Goal: Information Seeking & Learning: Check status

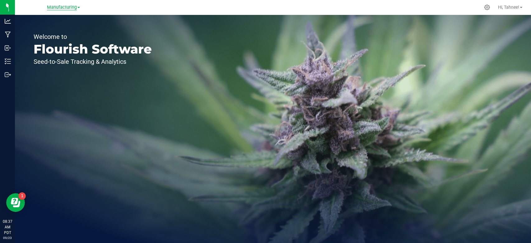
click at [63, 8] on span "Manufacturing" at bounding box center [62, 8] width 30 height 6
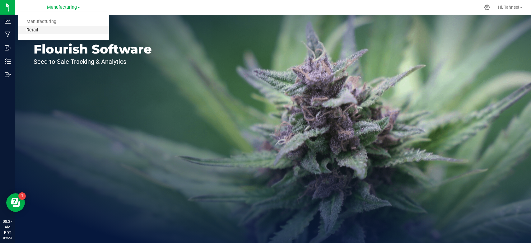
click at [26, 30] on link "Retail" at bounding box center [63, 30] width 91 height 8
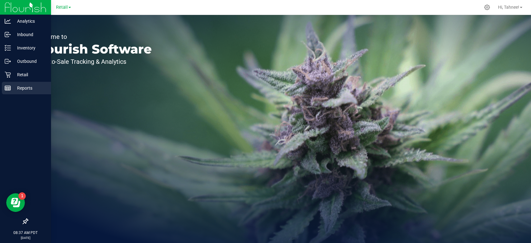
click at [25, 89] on p "Reports" at bounding box center [29, 87] width 37 height 7
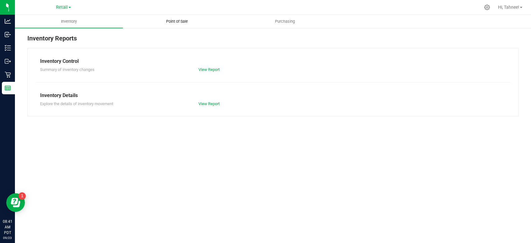
click at [178, 21] on span "Point of Sale" at bounding box center [177, 22] width 39 height 6
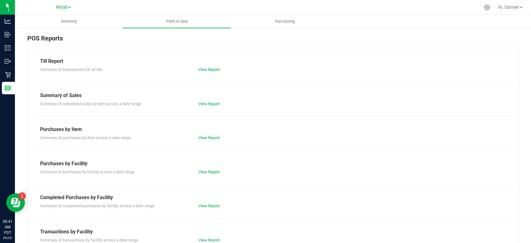
click at [47, 62] on div "Till Report" at bounding box center [272, 61] width 465 height 7
click at [202, 71] on link "View Report" at bounding box center [208, 69] width 21 height 5
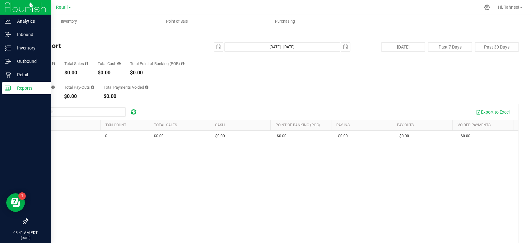
click at [31, 88] on p "Reports" at bounding box center [29, 87] width 37 height 7
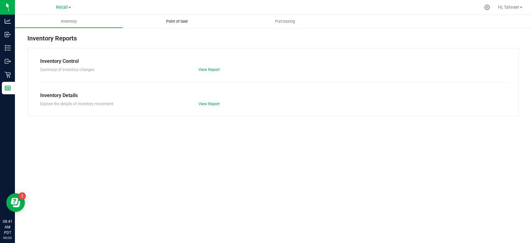
click at [182, 19] on span "Point of Sale" at bounding box center [177, 22] width 39 height 6
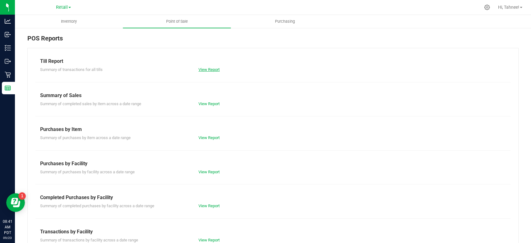
click at [213, 72] on link "View Report" at bounding box center [208, 69] width 21 height 5
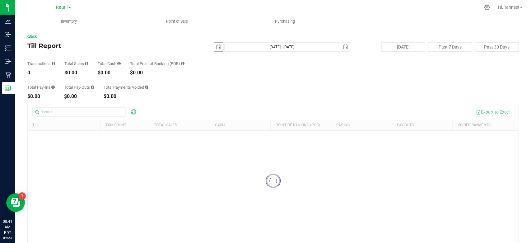
click at [216, 48] on span "select" at bounding box center [218, 46] width 5 height 5
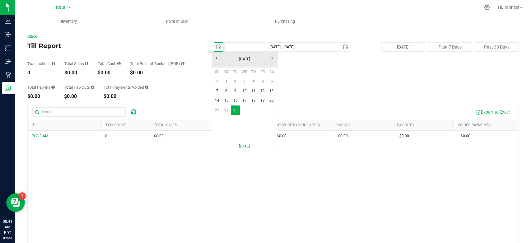
scroll to position [0, 16]
click at [219, 111] on link "21" at bounding box center [217, 110] width 9 height 10
type input "[DATE]"
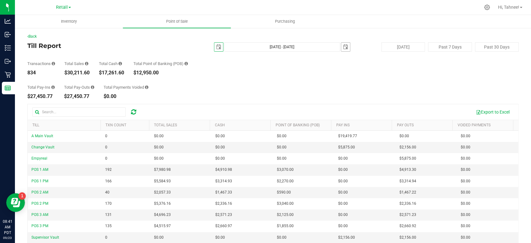
click at [343, 49] on span "select" at bounding box center [345, 46] width 5 height 5
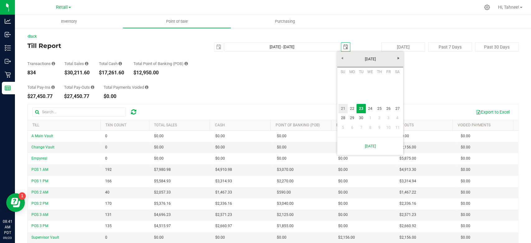
click at [342, 110] on link "21" at bounding box center [342, 109] width 9 height 10
type input "[DATE] - [DATE]"
type input "[DATE]"
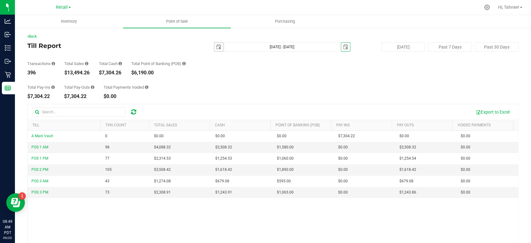
click at [216, 49] on span "select" at bounding box center [218, 46] width 5 height 5
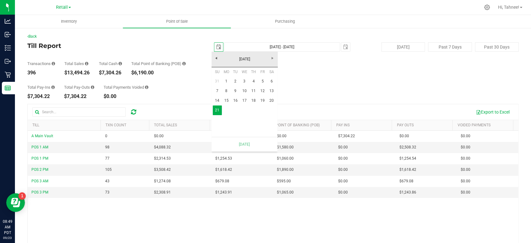
scroll to position [0, 16]
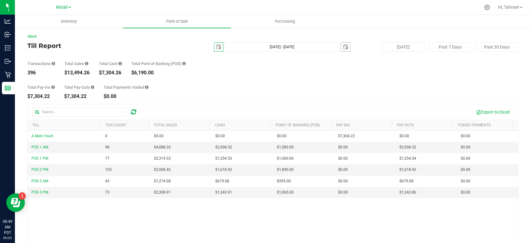
click at [343, 47] on span "select" at bounding box center [345, 46] width 5 height 5
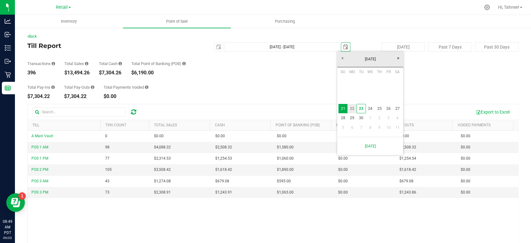
click at [351, 110] on link "22" at bounding box center [351, 109] width 9 height 10
type input "[DATE] - [DATE]"
type input "[DATE]"
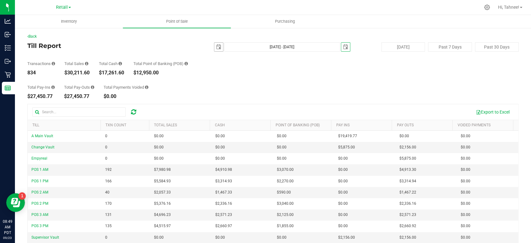
click at [216, 48] on span "select" at bounding box center [218, 46] width 5 height 5
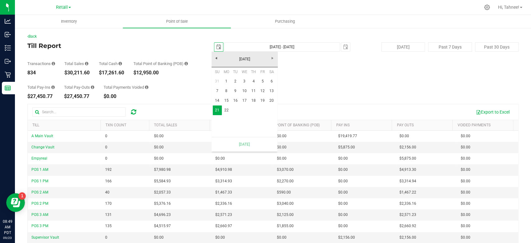
scroll to position [0, 16]
click at [226, 109] on link "22" at bounding box center [226, 110] width 9 height 10
type input "[DATE] - [DATE]"
type input "[DATE]"
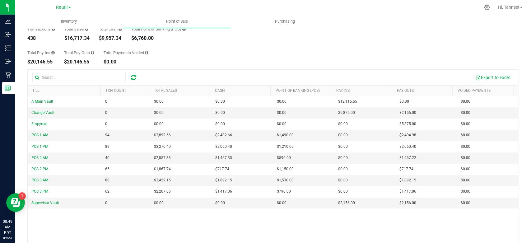
scroll to position [35, 0]
